Goal: Task Accomplishment & Management: Use online tool/utility

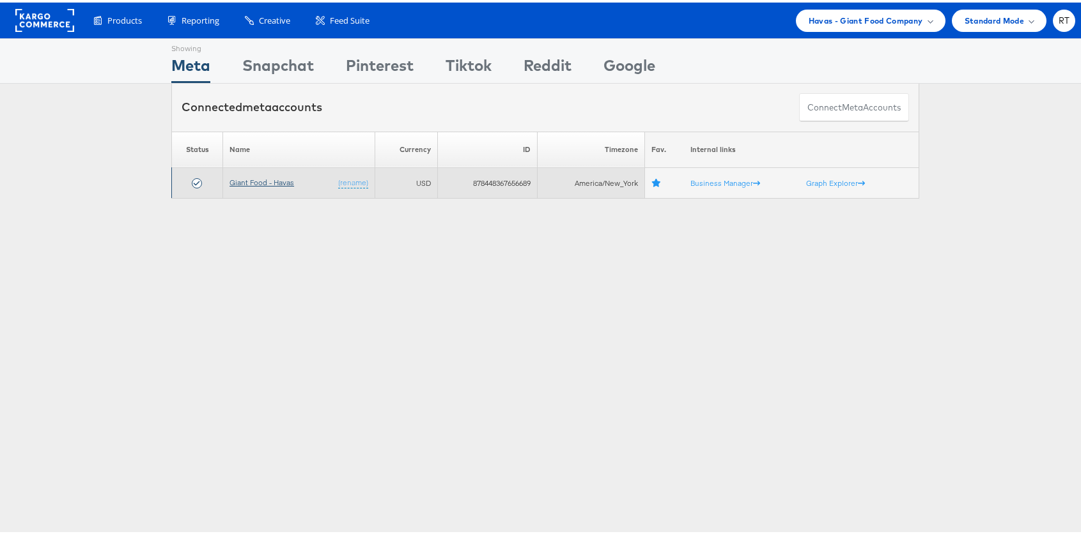
click at [261, 176] on link "Giant Food - Havas" at bounding box center [261, 180] width 65 height 10
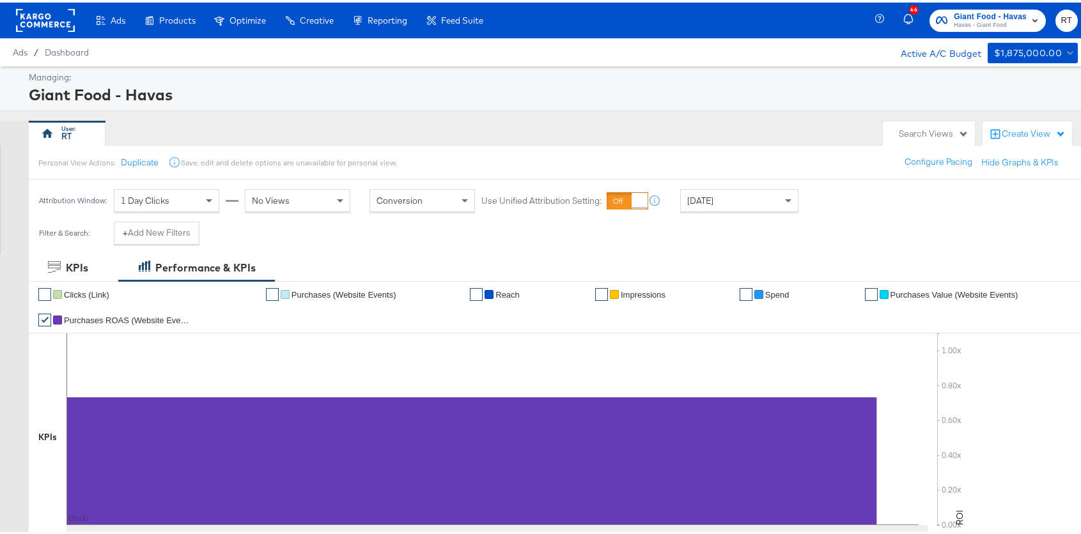
click at [38, 26] on rect at bounding box center [45, 17] width 59 height 23
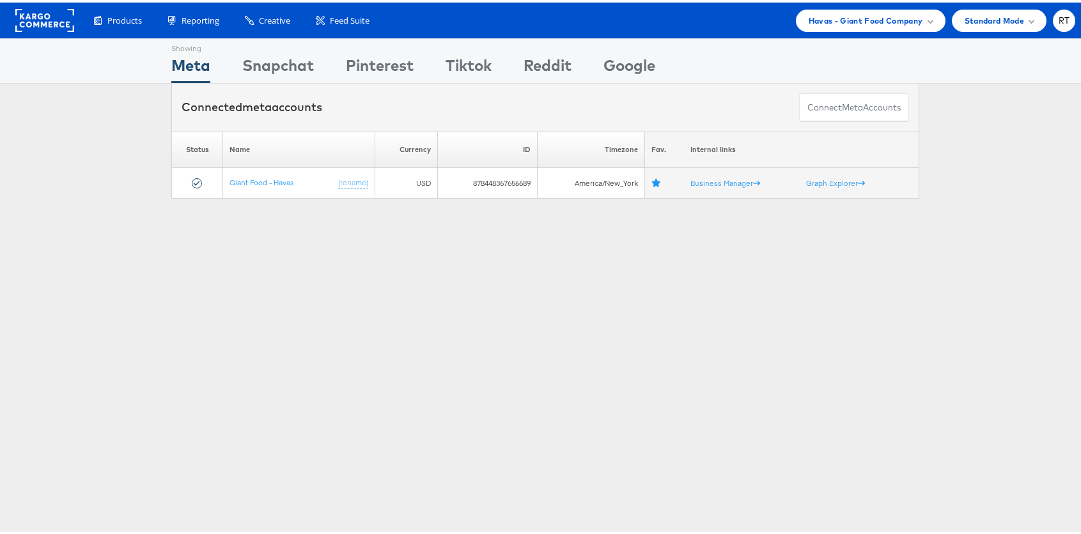
click at [891, 29] on div "Products Product Catalogs Enhance Your Product Catalog, Map Them to Publishers,…" at bounding box center [545, 18] width 1090 height 36
click at [893, 19] on span "Havas - Giant Food Company" at bounding box center [865, 18] width 114 height 13
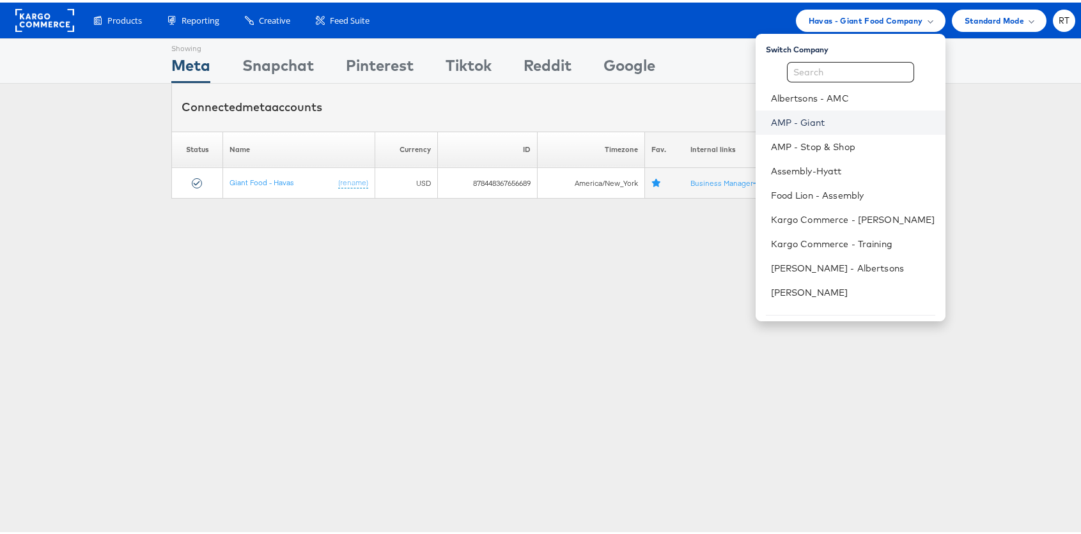
click at [811, 116] on link "AMP - Giant" at bounding box center [853, 120] width 164 height 13
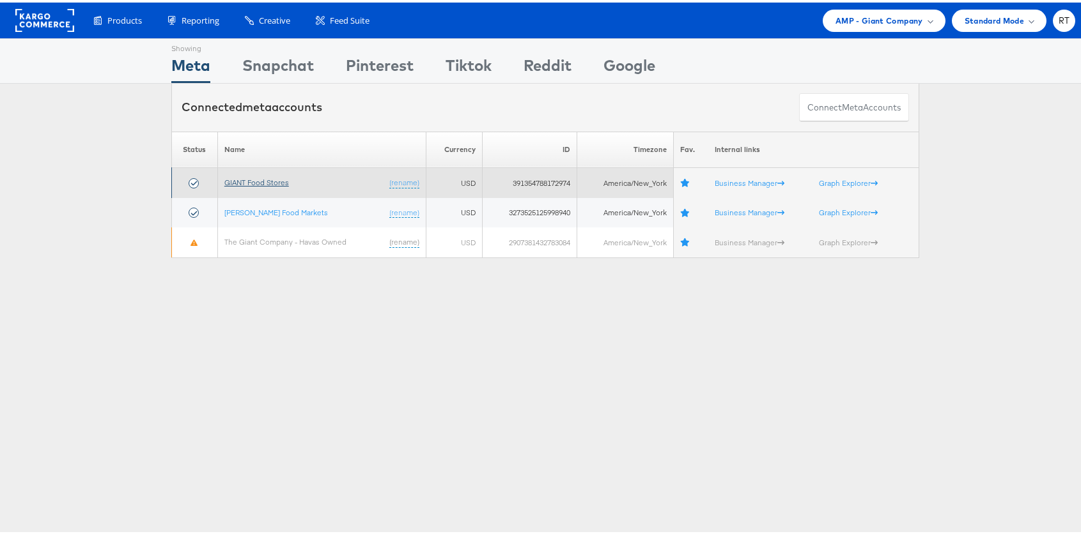
click at [235, 175] on link "GIANT Food Stores" at bounding box center [256, 180] width 65 height 10
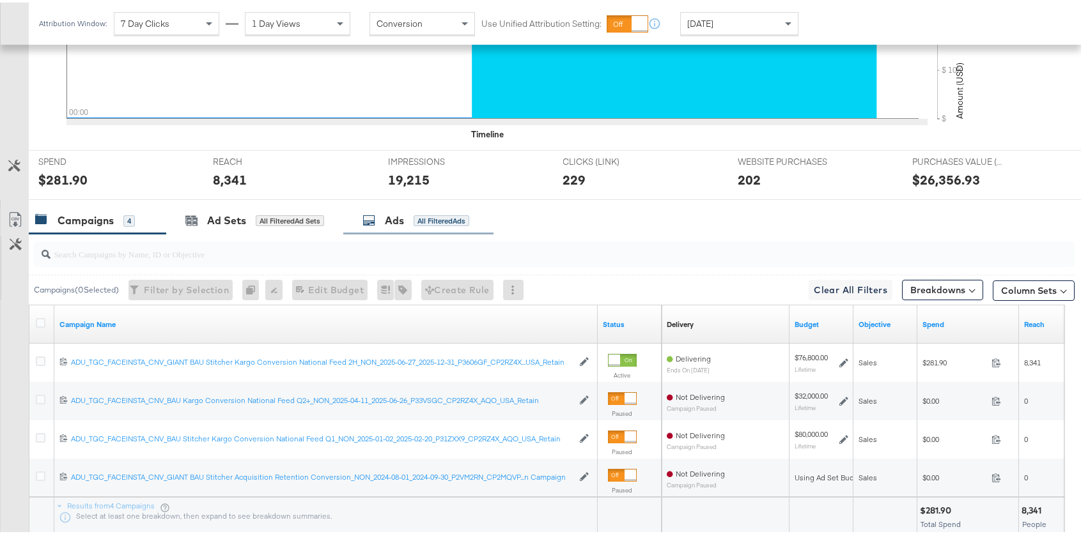
scroll to position [141, 0]
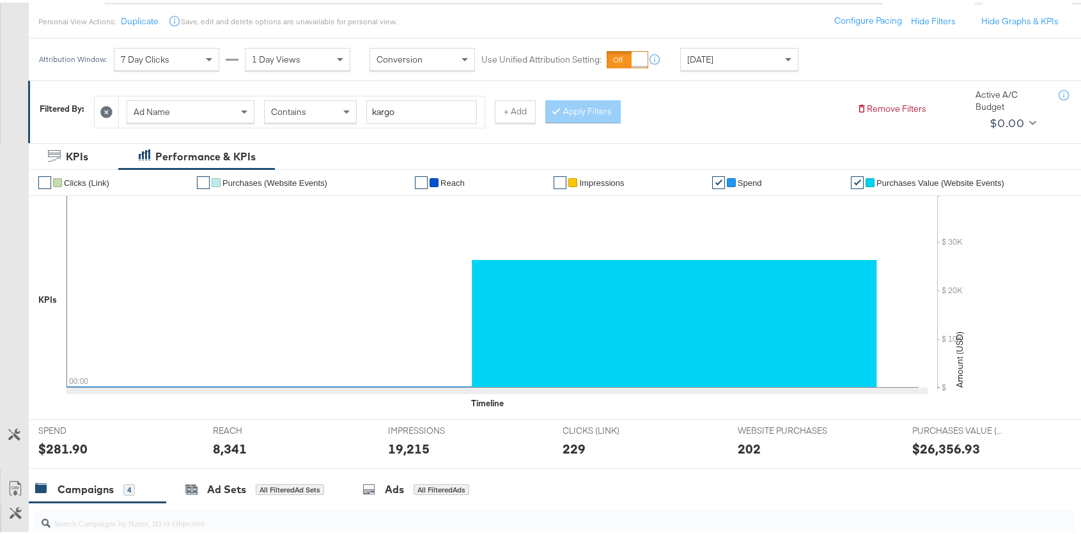
click at [720, 61] on div "[DATE]" at bounding box center [739, 57] width 117 height 22
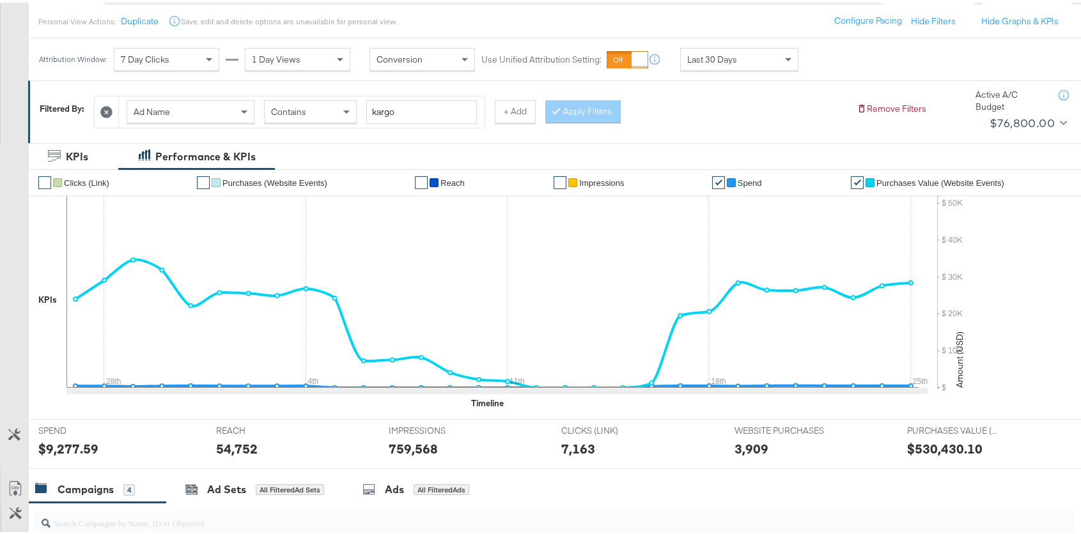
drag, startPoint x: 506, startPoint y: 111, endPoint x: 444, endPoint y: 123, distance: 63.9
click at [506, 111] on button "+ Add" at bounding box center [515, 109] width 41 height 23
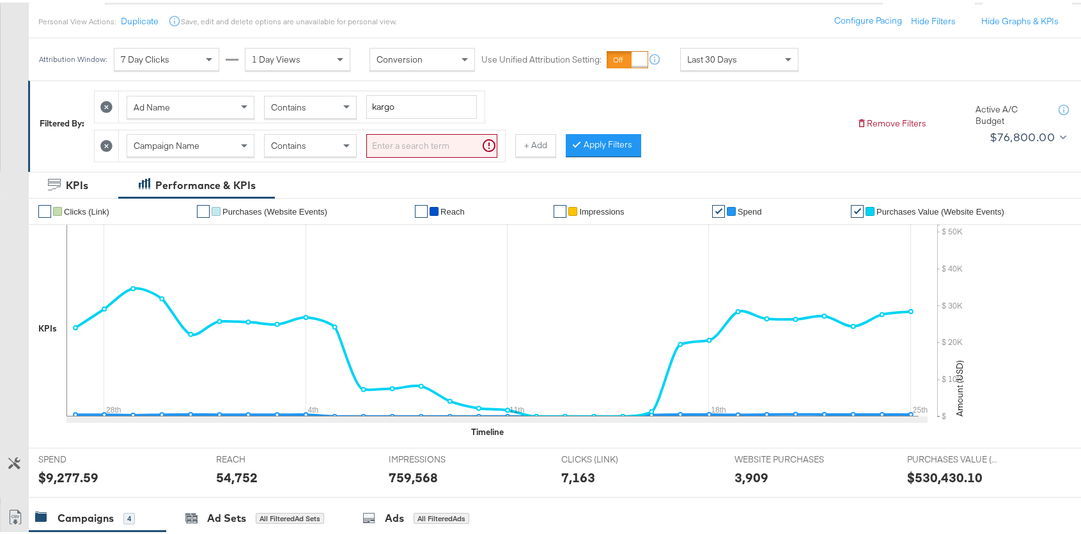
click at [189, 141] on span "Campaign Name" at bounding box center [167, 143] width 66 height 12
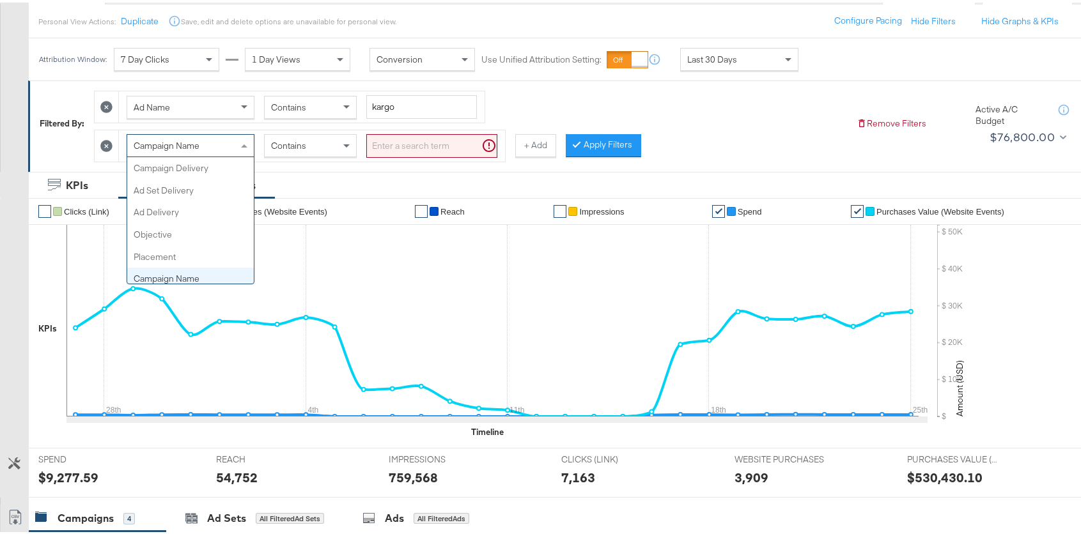
scroll to position [111, 0]
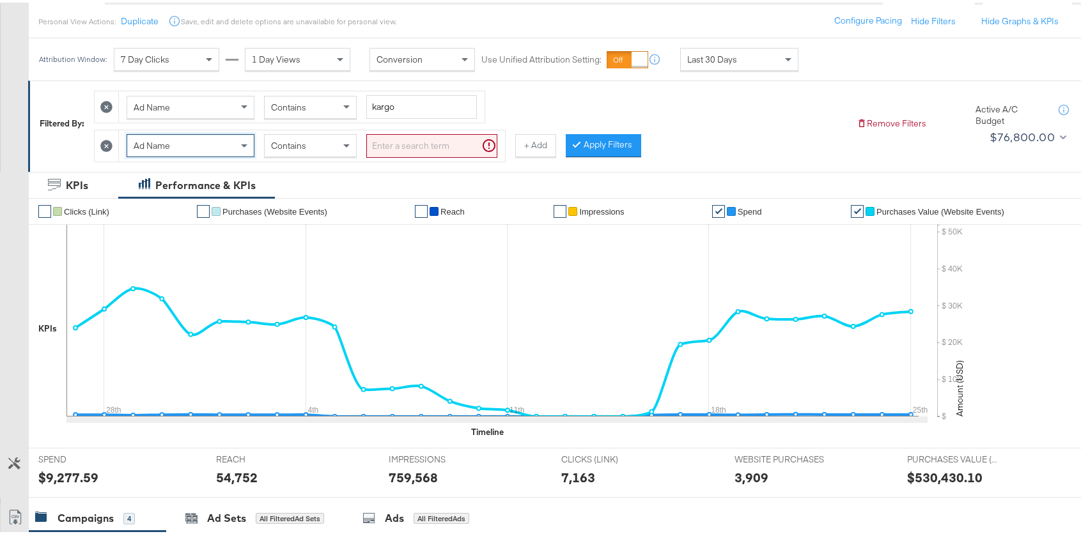
click at [408, 135] on input "search" at bounding box center [431, 144] width 131 height 24
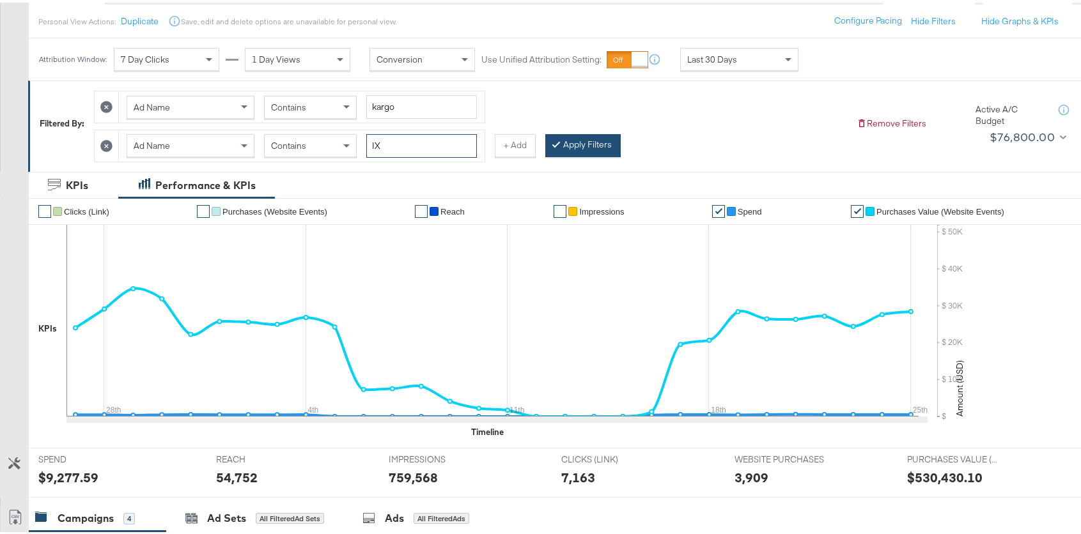
type input "IX"
click at [572, 144] on button "Apply Filters" at bounding box center [582, 143] width 75 height 23
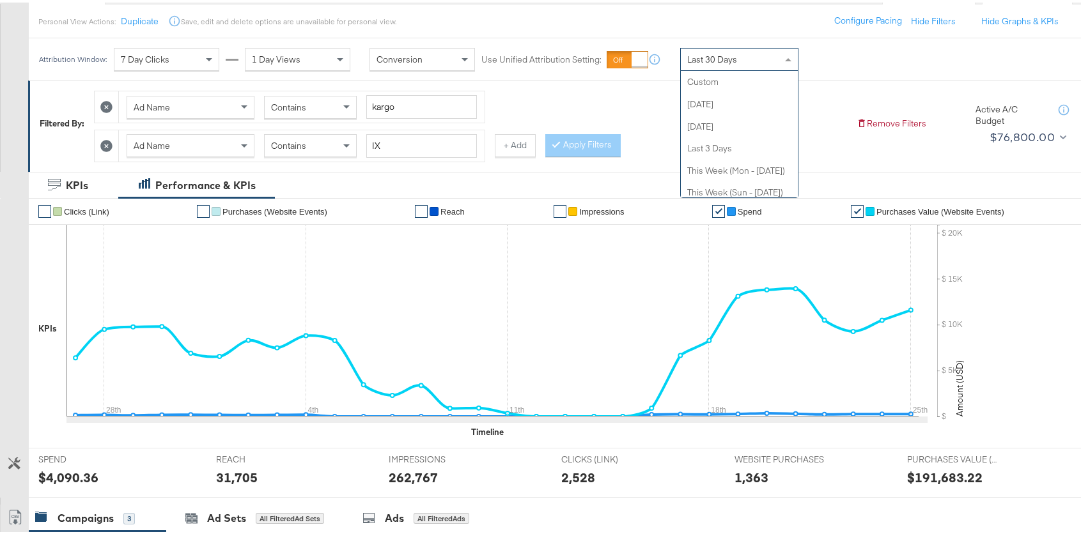
click at [707, 54] on span "Last 30 Days" at bounding box center [712, 57] width 50 height 12
